Goal: Transaction & Acquisition: Obtain resource

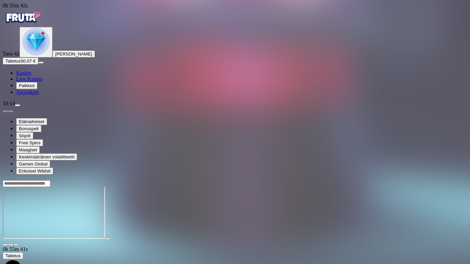
click at [16, 245] on span "fullscreen-exit icon" at bounding box center [16, 245] width 0 height 0
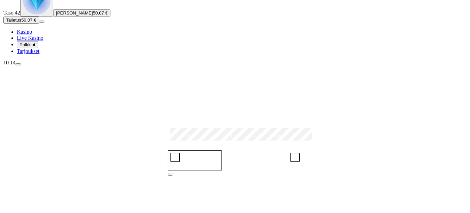
scroll to position [30, 0]
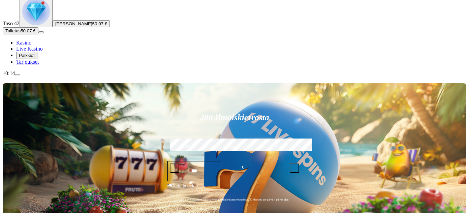
click at [18, 75] on span "menu icon" at bounding box center [18, 75] width 0 height 0
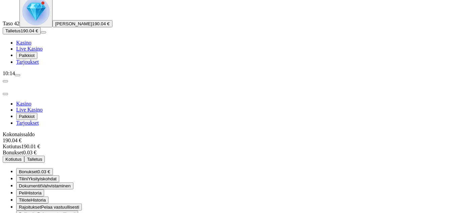
click at [22, 157] on span "Kotiutus" at bounding box center [13, 159] width 16 height 5
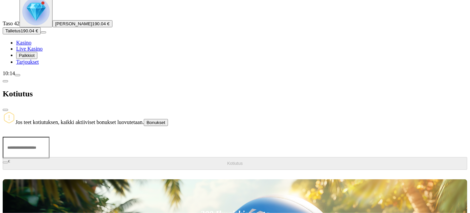
click at [50, 137] on input "number" at bounding box center [26, 148] width 47 height 22
type input "***"
click at [125, 157] on button "Kotiutus" at bounding box center [235, 163] width 465 height 13
click at [5, 110] on span "close icon" at bounding box center [5, 110] width 0 height 0
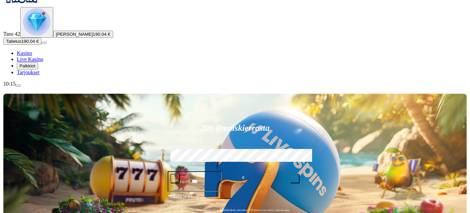
scroll to position [30, 0]
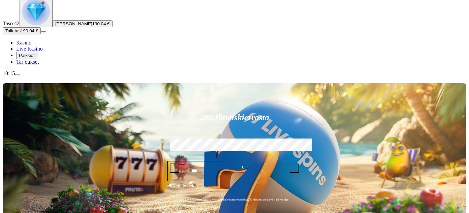
click at [35, 58] on span "Palkkiot" at bounding box center [27, 55] width 16 height 5
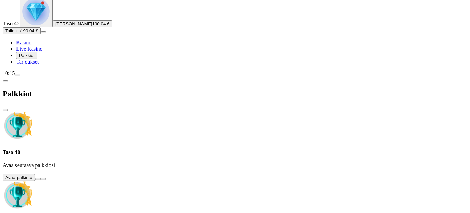
click at [40, 178] on button at bounding box center [37, 179] width 5 height 2
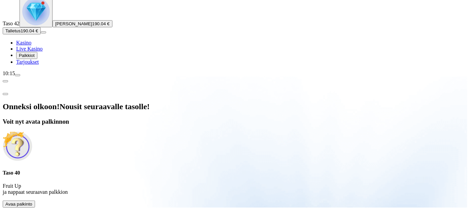
click at [32, 201] on span "Avaa palkinto" at bounding box center [18, 203] width 27 height 5
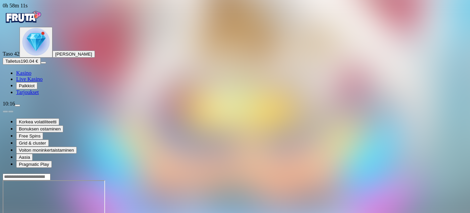
click at [35, 88] on span "Palkkiot" at bounding box center [27, 85] width 16 height 5
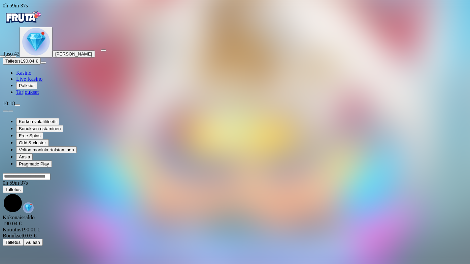
click at [13, 57] on span "fullscreen-exit icon" at bounding box center [13, 57] width 0 height 0
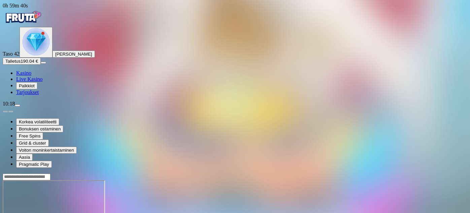
click at [35, 88] on span "Palkkiot" at bounding box center [27, 85] width 16 height 5
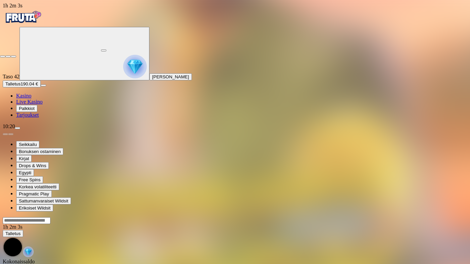
click at [13, 57] on span "fullscreen-exit icon" at bounding box center [13, 57] width 0 height 0
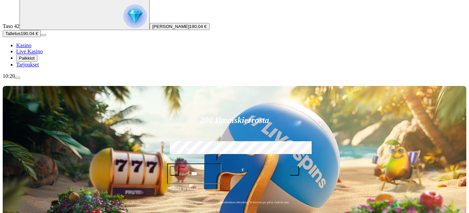
scroll to position [61, 0]
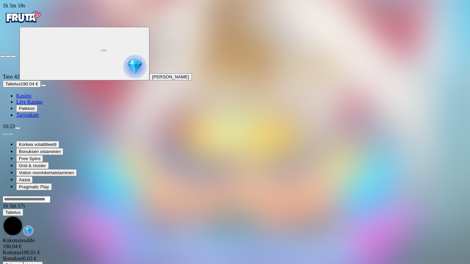
click at [13, 57] on span "fullscreen-exit icon" at bounding box center [13, 57] width 0 height 0
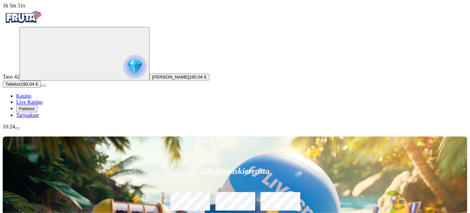
click at [421, 136] on div "200 Ilmaiskierrosta €50 €150 €250 *** € € Talleta ja pelaa 200 kierrätysvapaata…" at bounding box center [235, 212] width 465 height 152
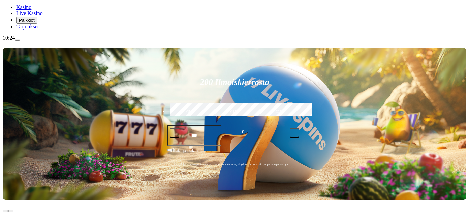
scroll to position [92, 0]
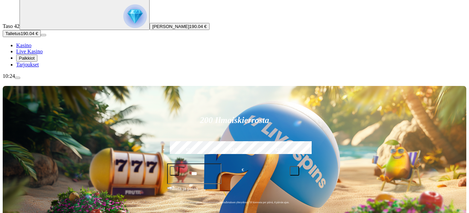
scroll to position [122, 0]
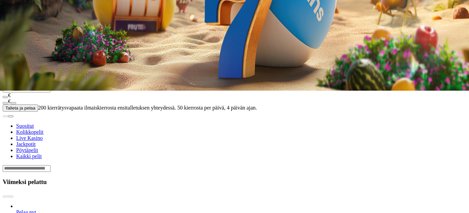
click at [36, 209] on span "Pelaa nyt" at bounding box center [26, 212] width 20 height 6
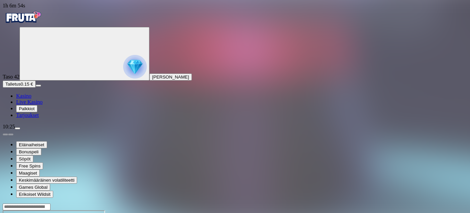
click at [18, 128] on span "menu icon" at bounding box center [18, 128] width 0 height 0
